Goal: Go to known website: Access a specific website the user already knows

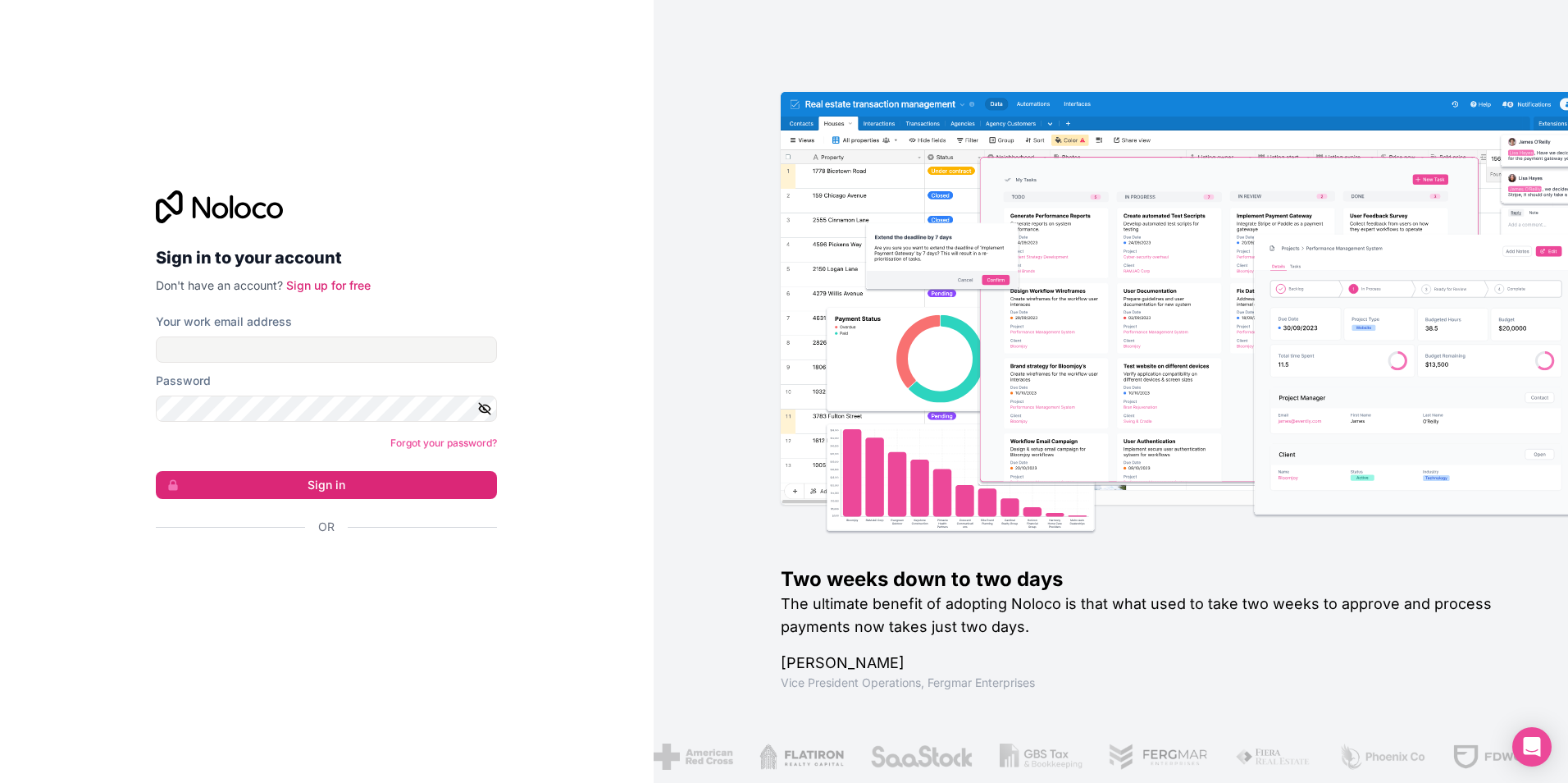
click at [1326, 8] on div "Two weeks down to two days The ultimate benefit of adopting Noloco is that what…" at bounding box center [1110, 391] width 914 height 783
type input "[PERSON_NAME][EMAIL_ADDRESS][PERSON_NAME][DOMAIN_NAME]"
click at [355, 500] on form "Your work email address [PERSON_NAME][EMAIL_ADDRESS][PERSON_NAME][DOMAIN_NAME] …" at bounding box center [326, 453] width 341 height 279
click at [351, 481] on button "Sign in" at bounding box center [326, 484] width 341 height 28
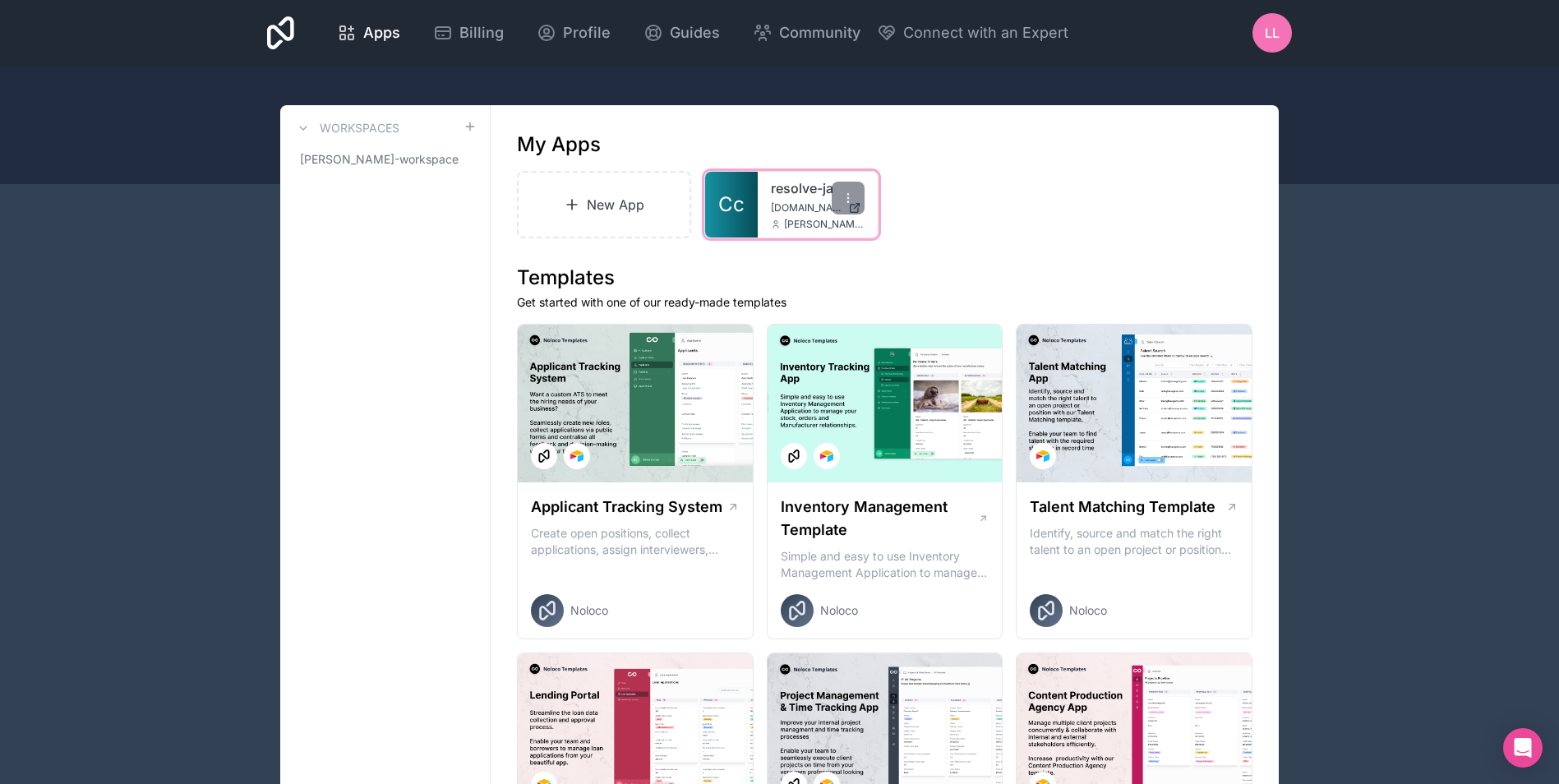
click at [758, 191] on div "resolve-ja [DOMAIN_NAME] [PERSON_NAME][DOMAIN_NAME][EMAIL_ADDRESS][PERSON_NAME]…" at bounding box center [818, 205] width 120 height 66
click at [760, 187] on div "resolve-ja [DOMAIN_NAME] [PERSON_NAME][DOMAIN_NAME][EMAIL_ADDRESS][PERSON_NAME]…" at bounding box center [818, 205] width 120 height 66
drag, startPoint x: 760, startPoint y: 187, endPoint x: 775, endPoint y: 192, distance: 15.8
click at [775, 192] on link "resolve-ja" at bounding box center [817, 188] width 94 height 20
